Goal: Task Accomplishment & Management: Manage account settings

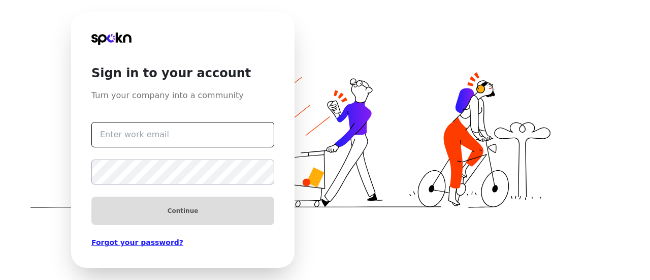
click at [175, 130] on input "text" at bounding box center [182, 134] width 183 height 25
type input "[EMAIL_ADDRESS][DOMAIN_NAME]"
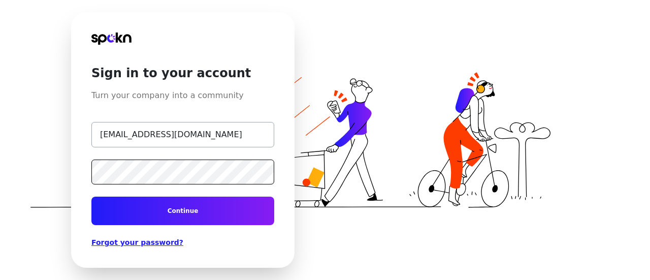
click at [91, 196] on button "Continue" at bounding box center [182, 210] width 183 height 28
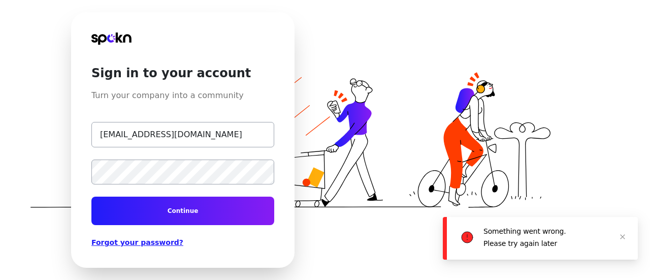
click at [141, 246] on link "Forgot your password?" at bounding box center [182, 242] width 183 height 10
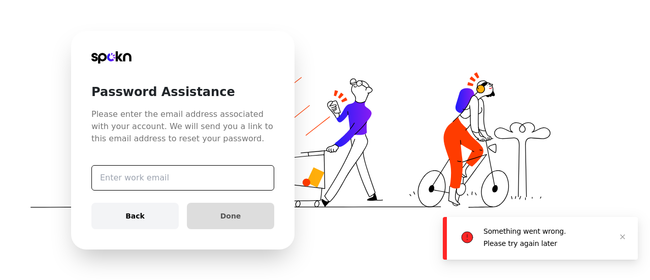
click at [159, 175] on input "text" at bounding box center [182, 177] width 183 height 25
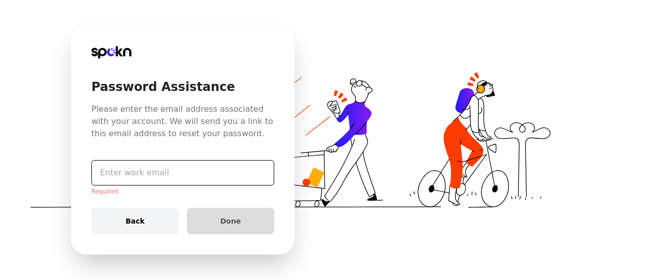
click at [128, 173] on input "text" at bounding box center [182, 172] width 183 height 25
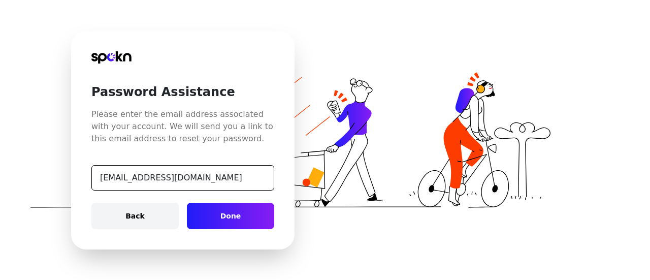
type input "[EMAIL_ADDRESS][DOMAIN_NAME]"
click at [260, 215] on button "Done" at bounding box center [230, 216] width 87 height 26
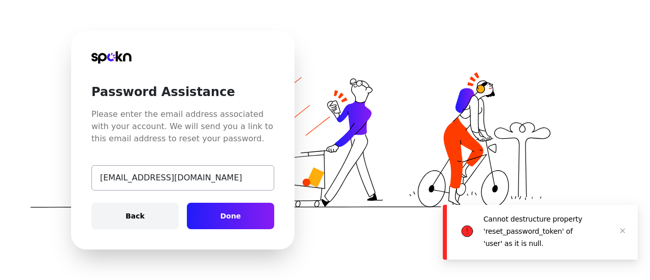
click at [250, 206] on button "Done" at bounding box center [230, 216] width 87 height 26
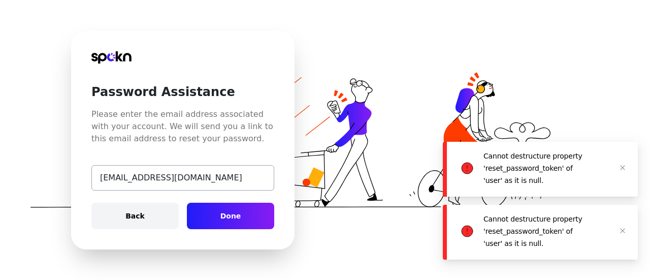
click at [521, 162] on p "Cannot destructure property 'reset_password_token' of 'user' as it is null." at bounding box center [532, 168] width 99 height 32
click at [623, 164] on icon "close" at bounding box center [622, 167] width 6 height 6
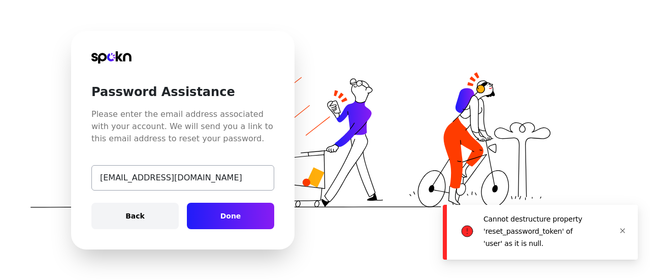
click at [622, 227] on icon "close" at bounding box center [622, 230] width 6 height 6
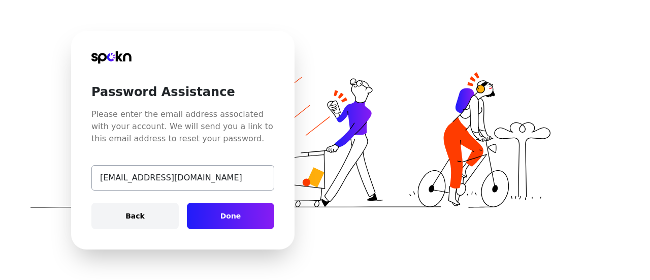
click at [124, 224] on link "Back" at bounding box center [134, 216] width 87 height 26
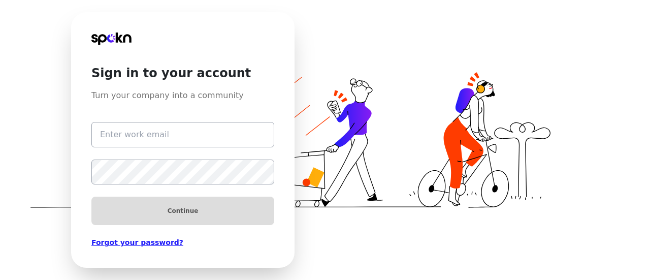
click at [138, 243] on link "Forgot your password?" at bounding box center [182, 242] width 183 height 10
